Goal: Task Accomplishment & Management: Use online tool/utility

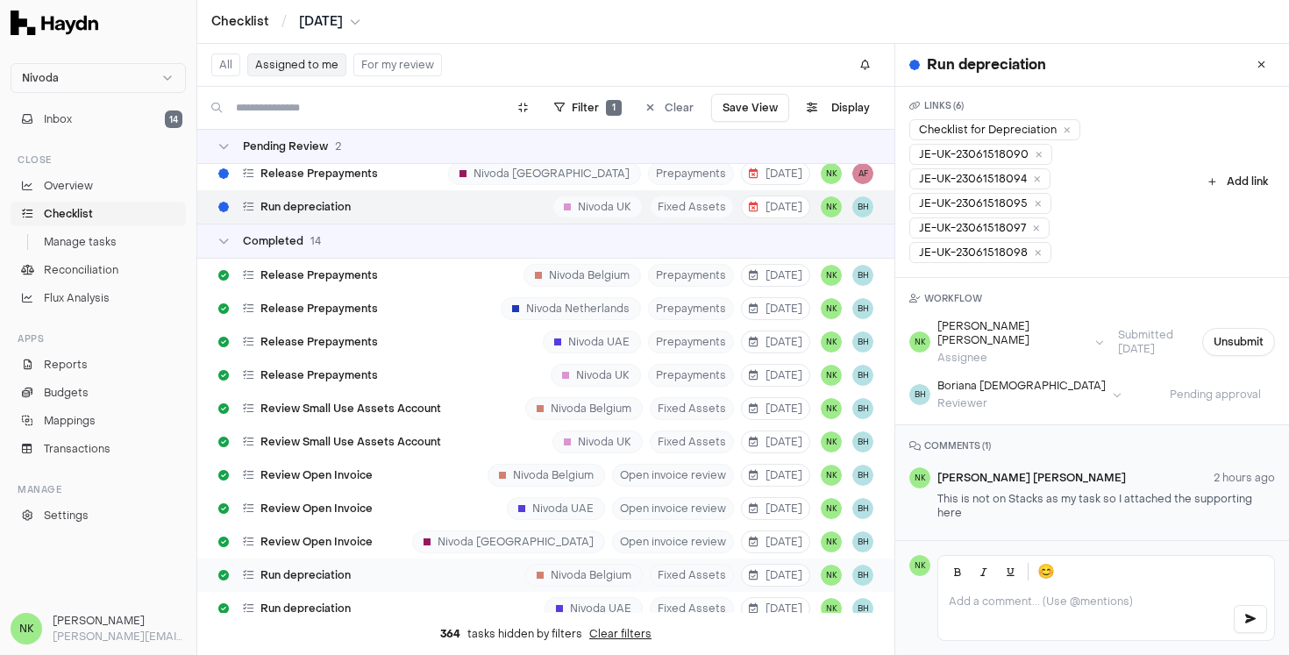
scroll to position [279, 0]
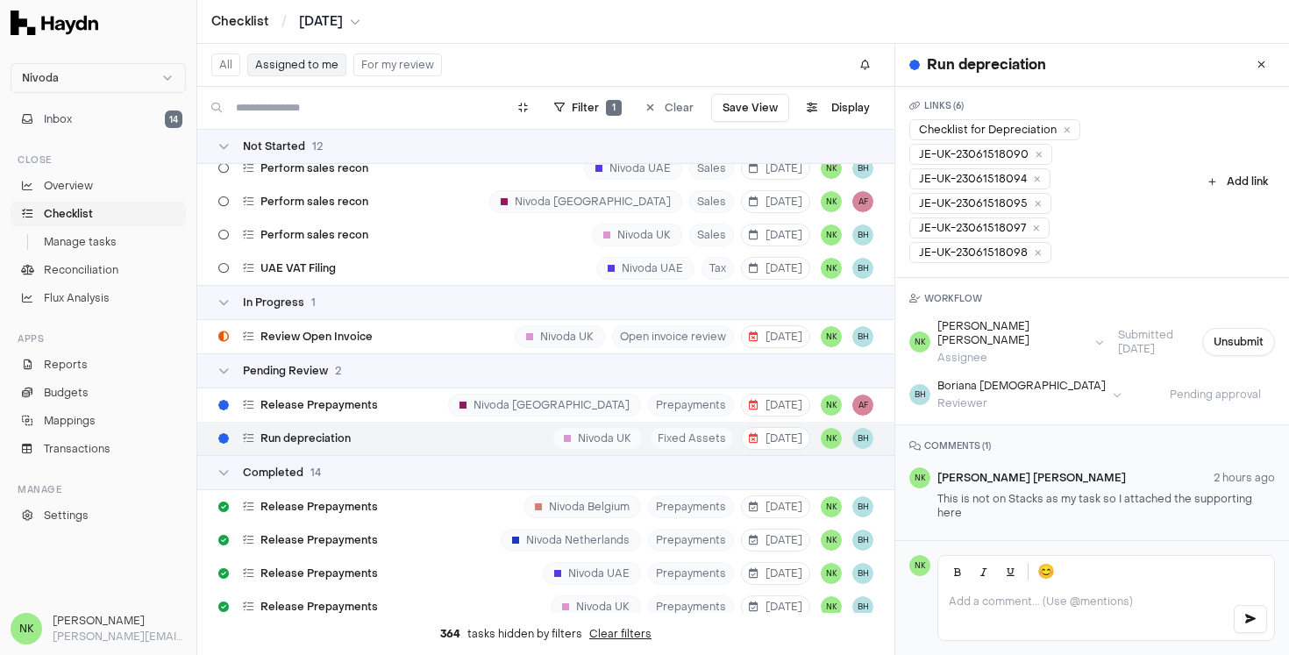
click at [443, 433] on div "Run depreciation Nivoda UK Fixed Assets [DATE] NK BH" at bounding box center [545, 438] width 697 height 33
click at [548, 410] on div "Nivoda [GEOGRAPHIC_DATA]" at bounding box center [544, 405] width 193 height 23
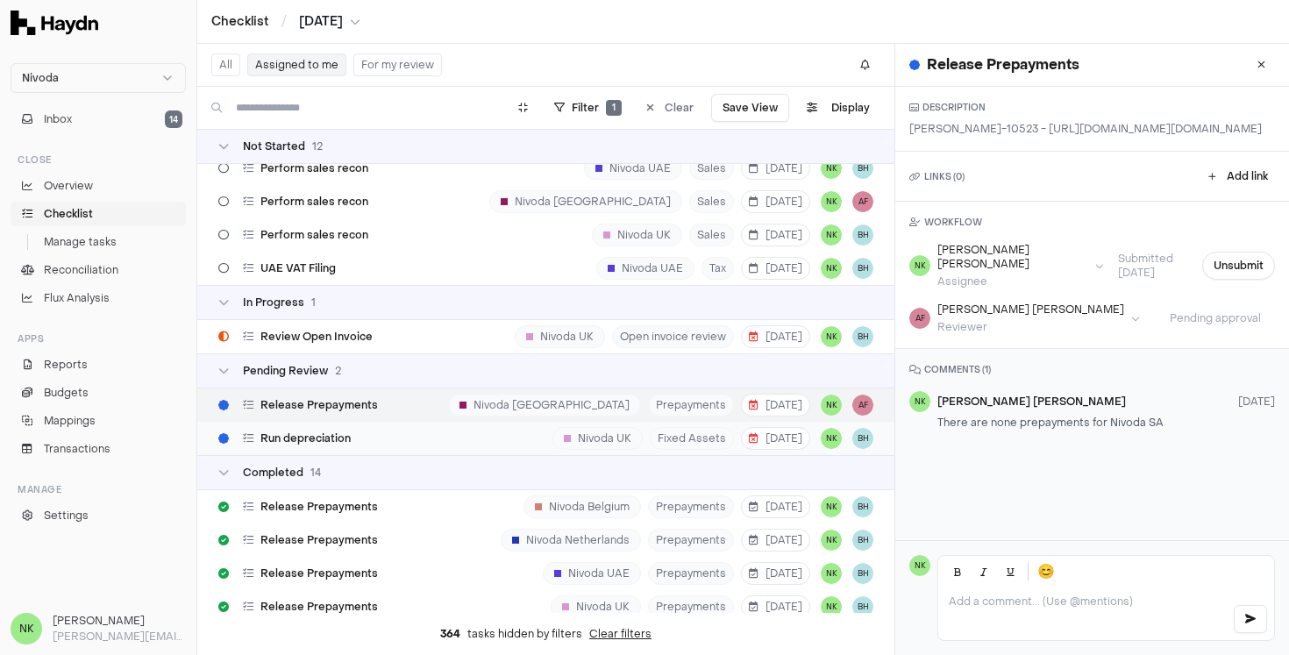
click at [460, 439] on div "Run depreciation Nivoda UK Fixed Assets [DATE] NK BH" at bounding box center [545, 438] width 697 height 33
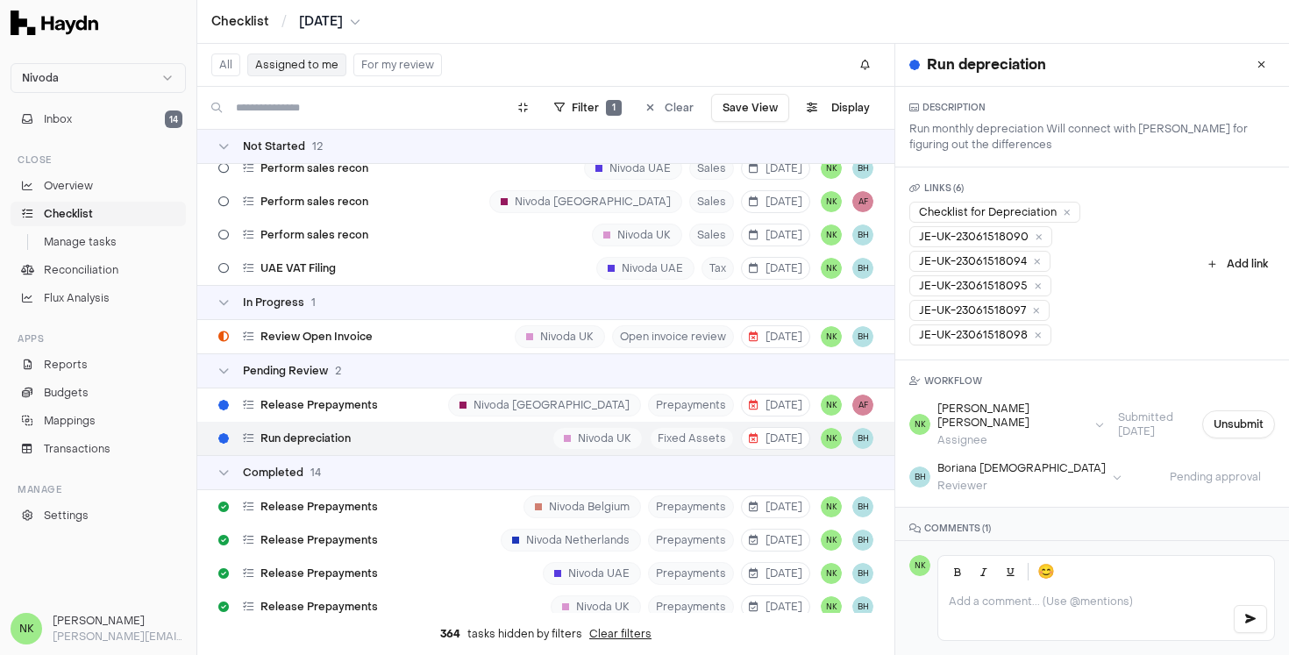
scroll to position [82, 0]
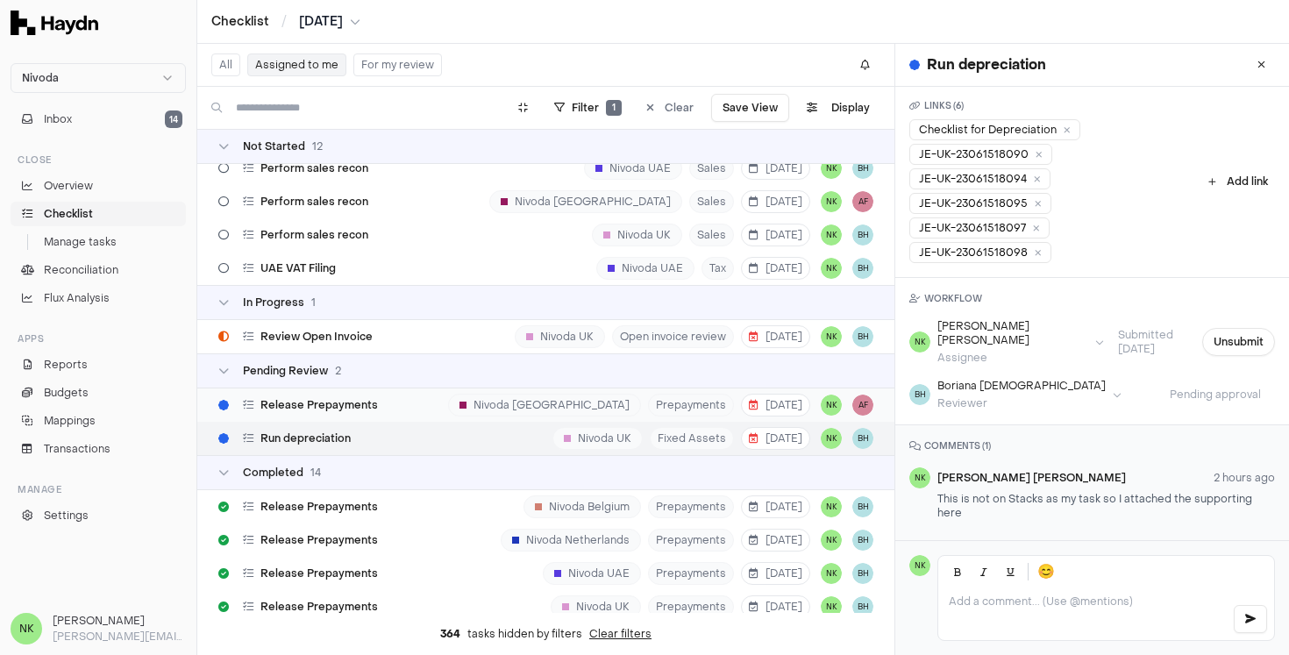
click at [431, 404] on div "Release Prepayments Nivoda [GEOGRAPHIC_DATA] Prepayments [DATE] NK AF" at bounding box center [545, 405] width 697 height 33
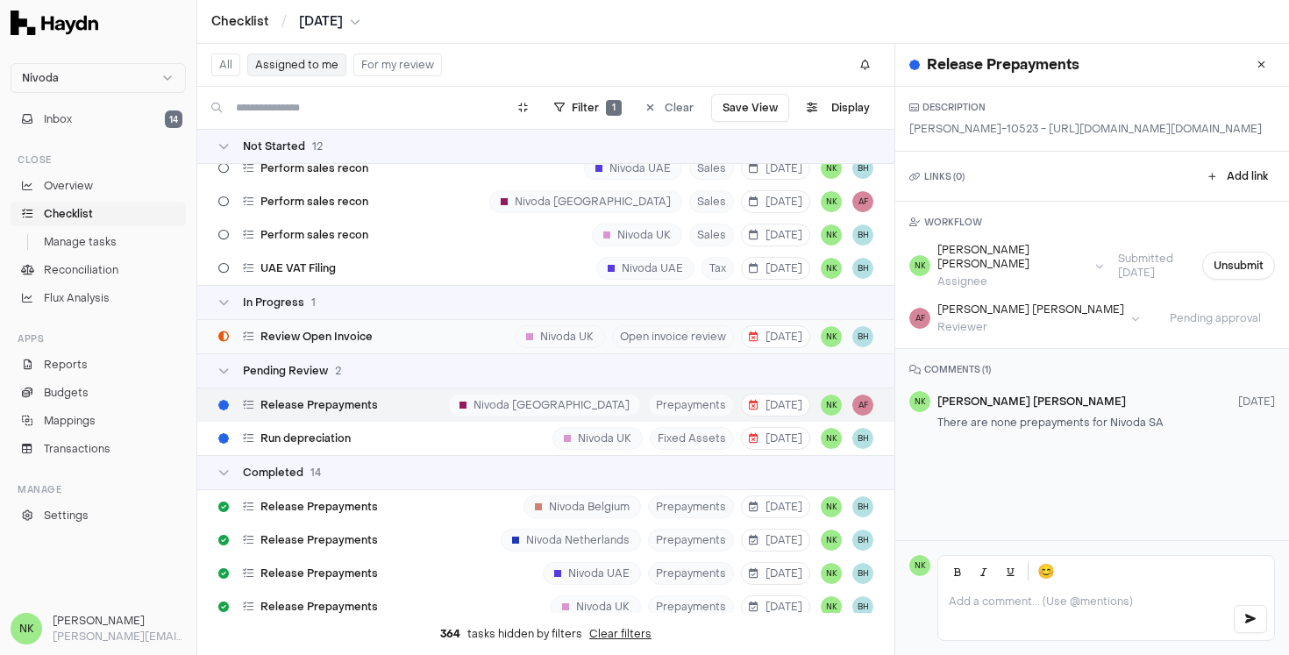
click at [405, 340] on div "Review Open Invoice Nivoda UK Open invoice review [DATE] NK BH" at bounding box center [545, 336] width 697 height 33
